Goal: Obtain resource: Obtain resource

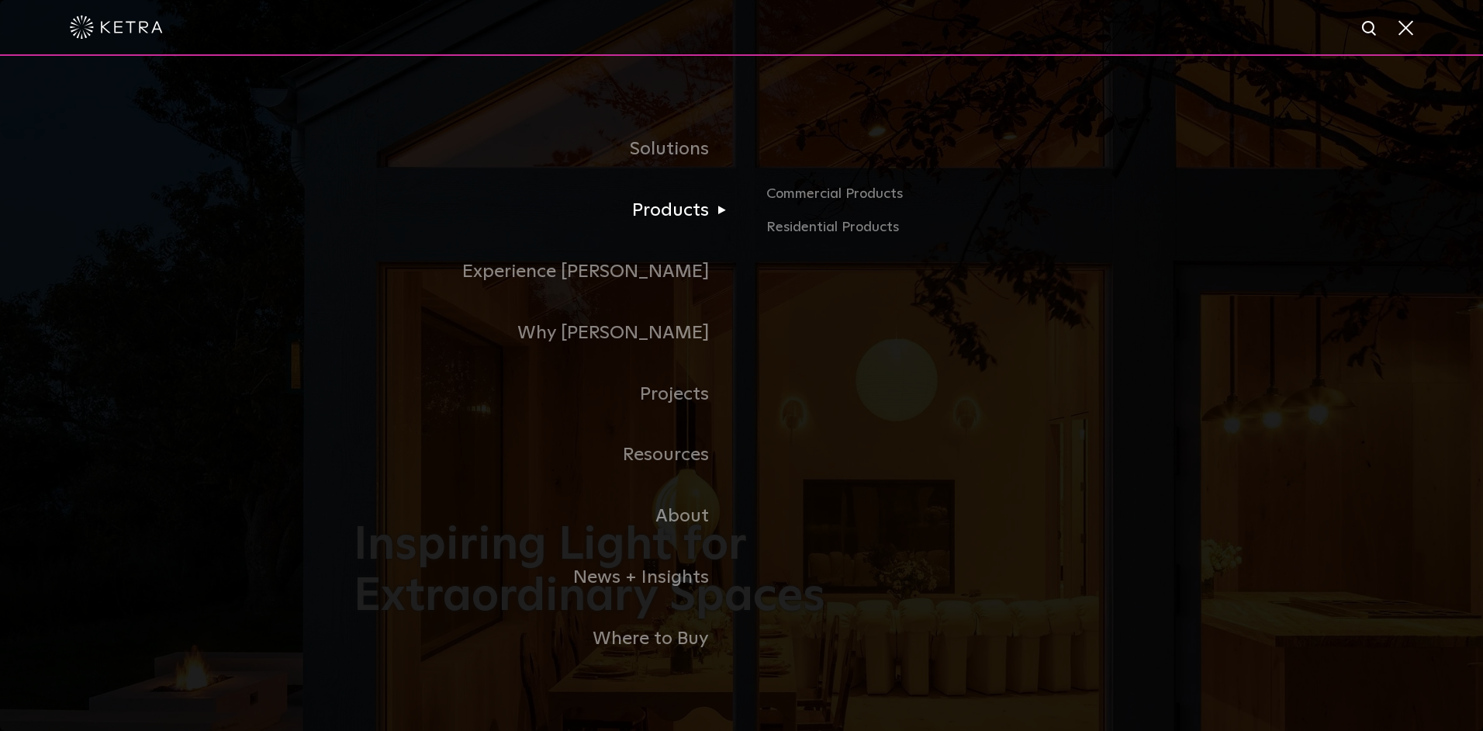
click at [689, 219] on link "Products" at bounding box center [548, 210] width 388 height 61
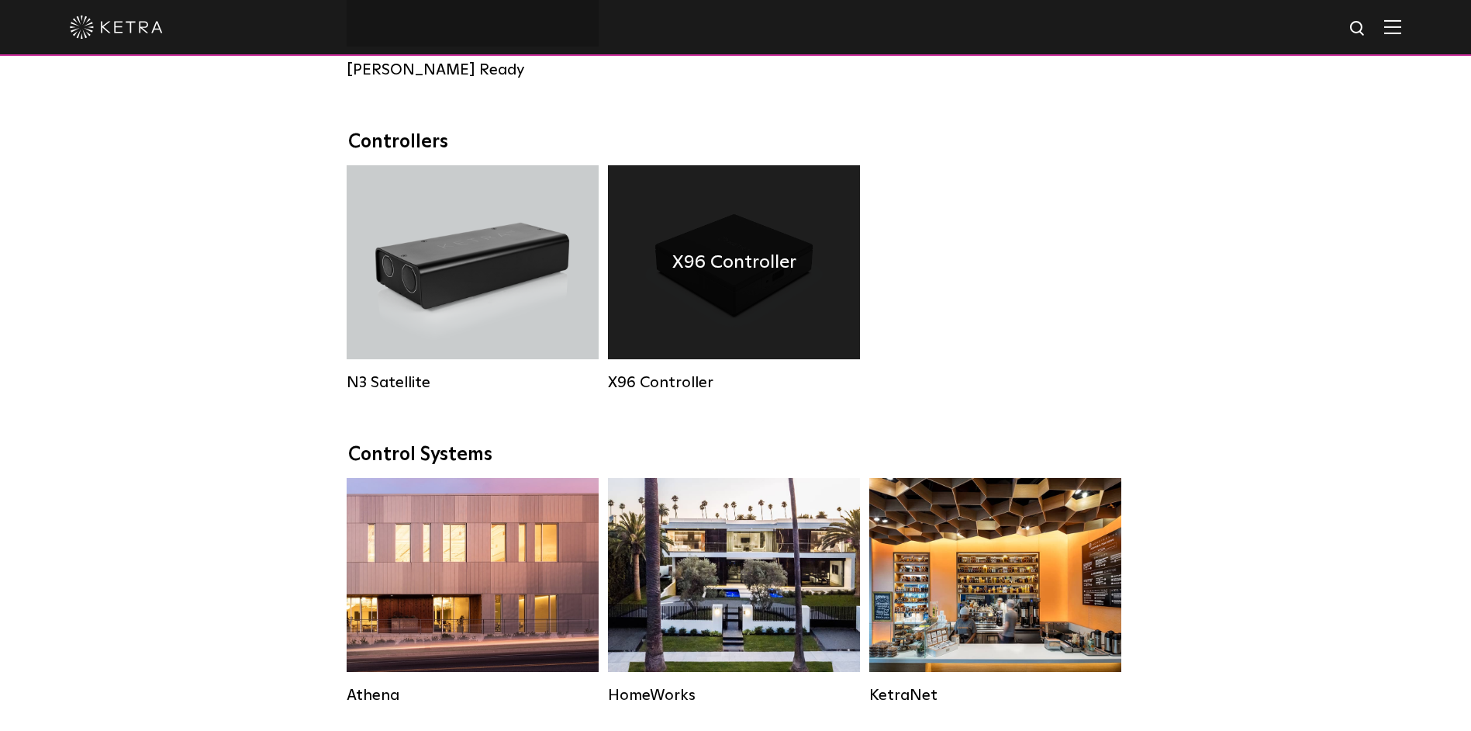
scroll to position [1939, 0]
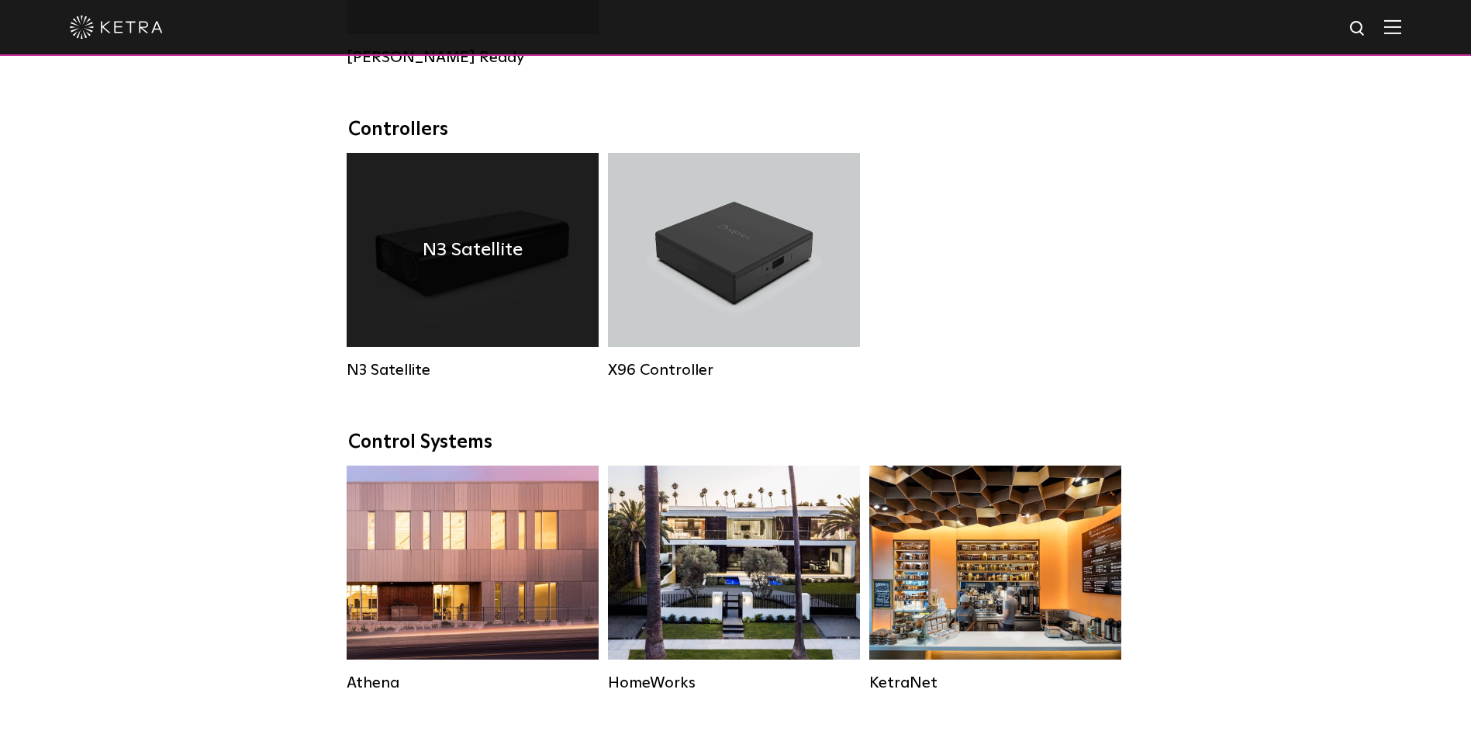
click at [463, 306] on div "N3 Satellite" at bounding box center [473, 250] width 252 height 194
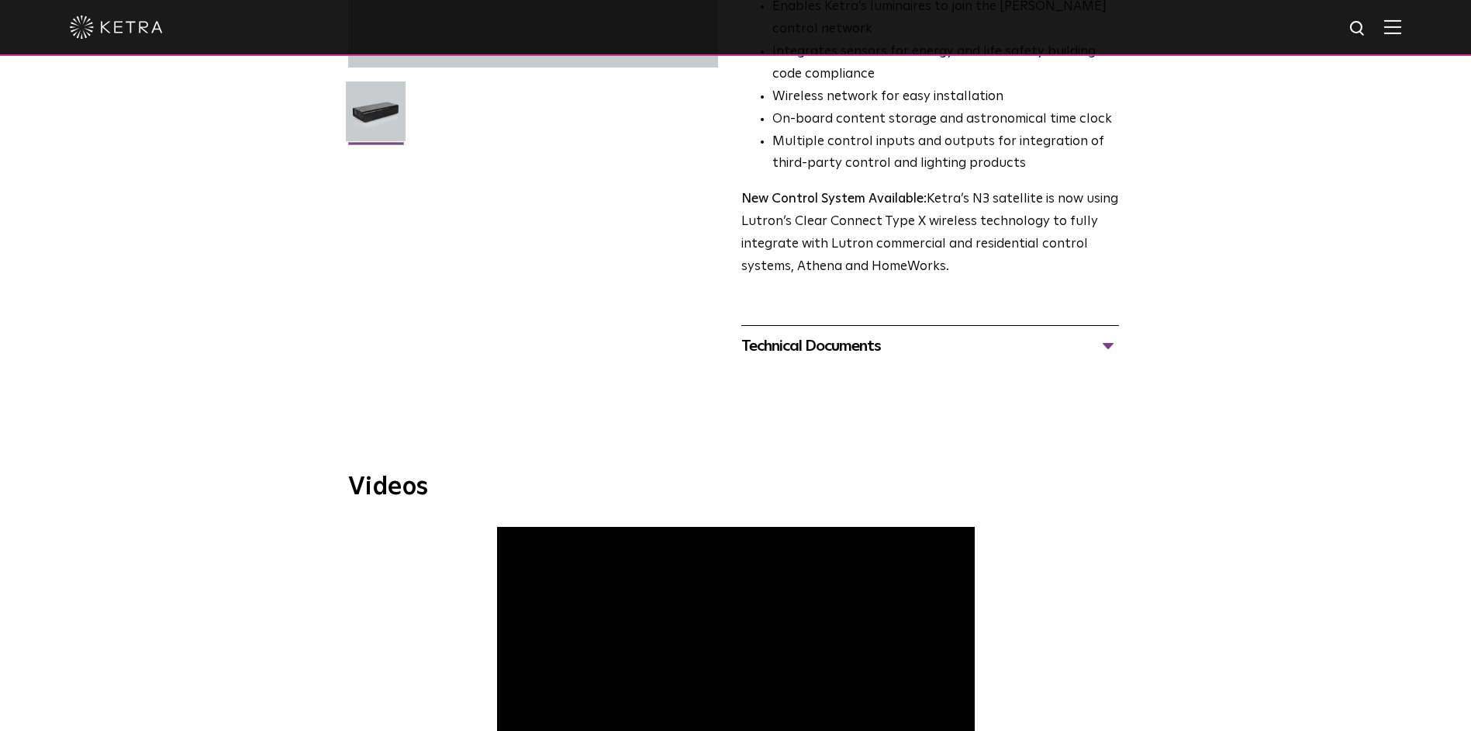
scroll to position [465, 0]
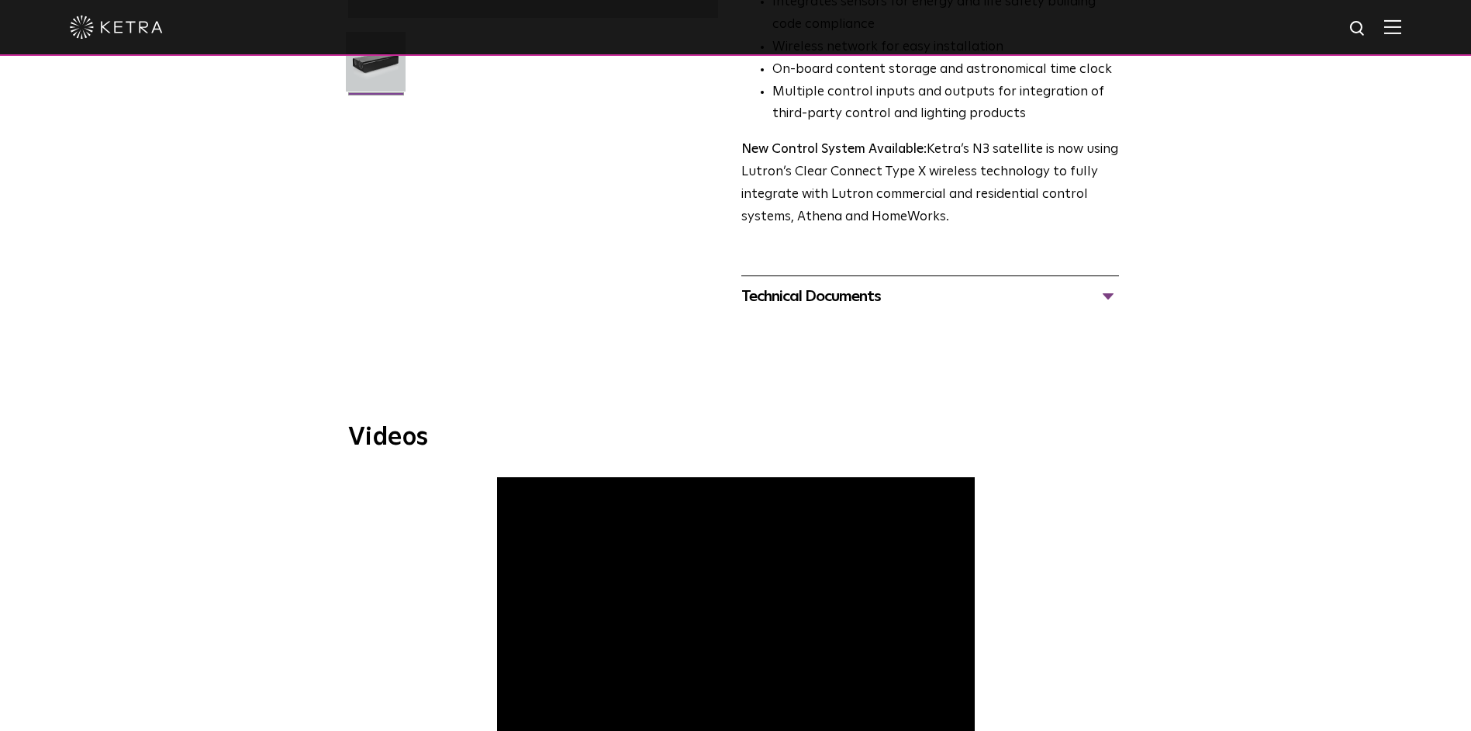
click at [1098, 301] on div "Technical Documents" at bounding box center [930, 296] width 378 height 25
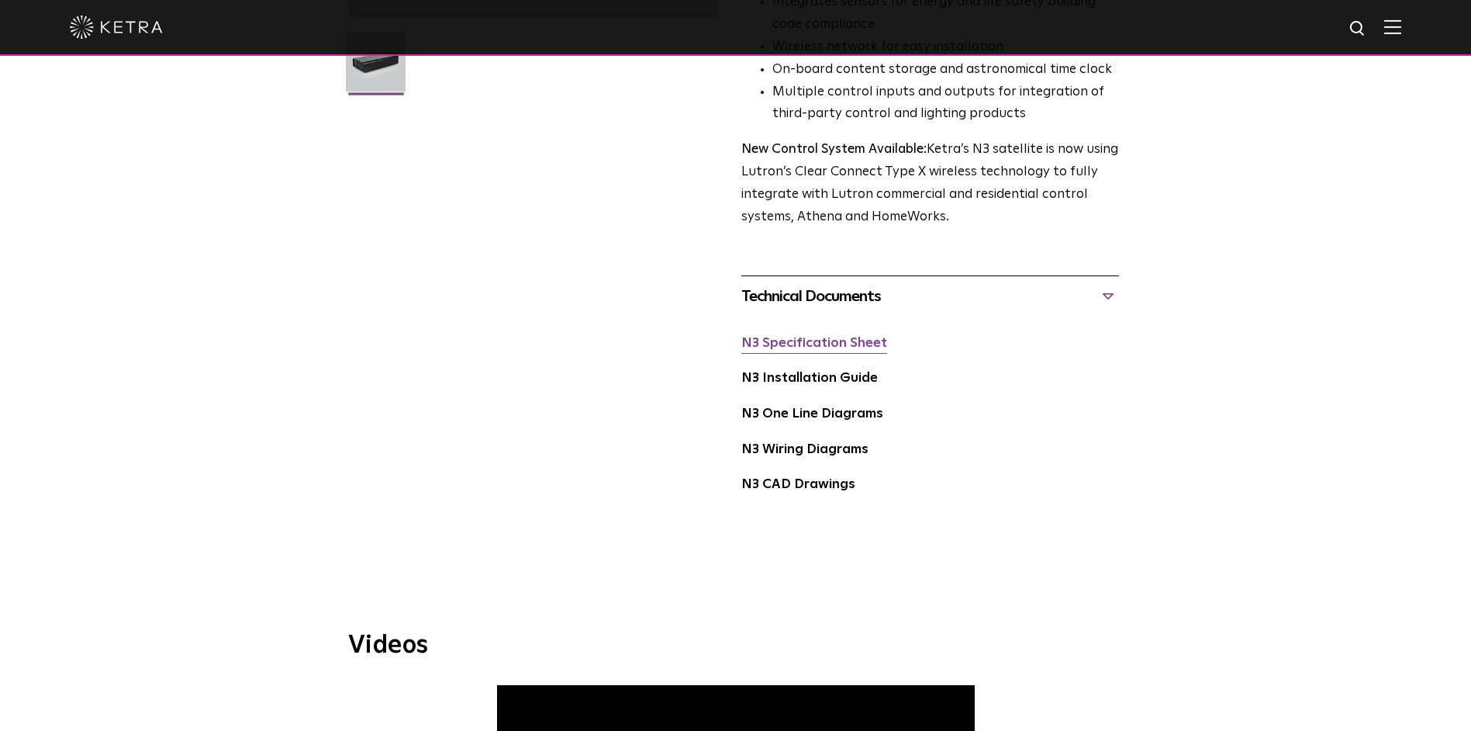
click at [820, 339] on link "N3 Specification Sheet" at bounding box center [814, 343] width 146 height 13
